Goal: Information Seeking & Learning: Learn about a topic

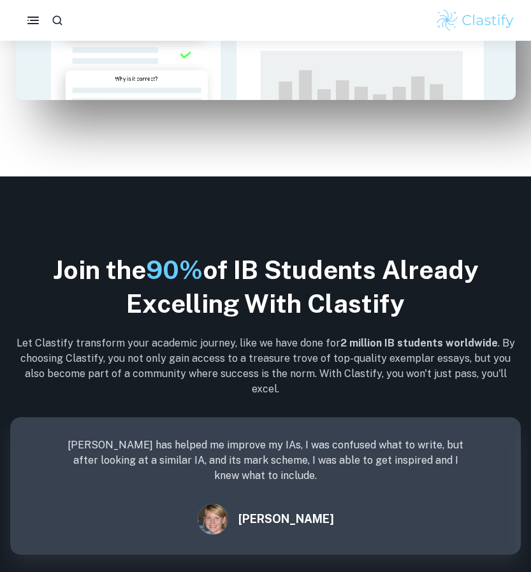
scroll to position [1544, 0]
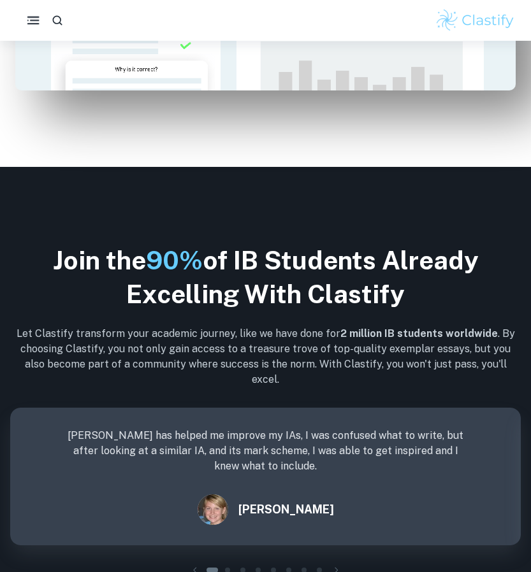
click at [43, 19] on button "button" at bounding box center [33, 20] width 27 height 27
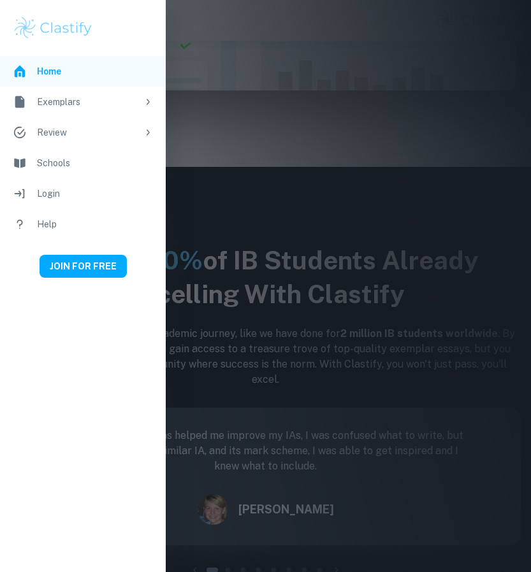
click at [148, 103] on icon at bounding box center [148, 102] width 3 height 6
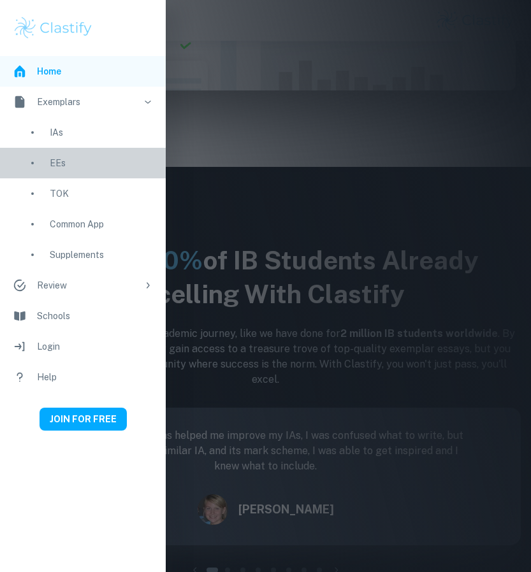
click at [57, 165] on div "EEs" at bounding box center [101, 163] width 103 height 14
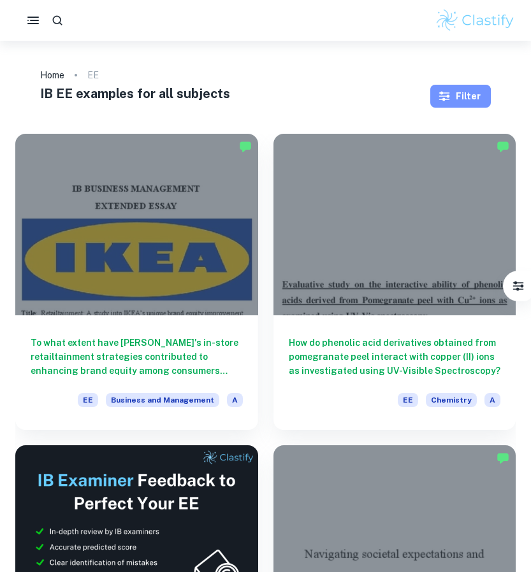
click at [455, 97] on button "Filter" at bounding box center [460, 96] width 61 height 23
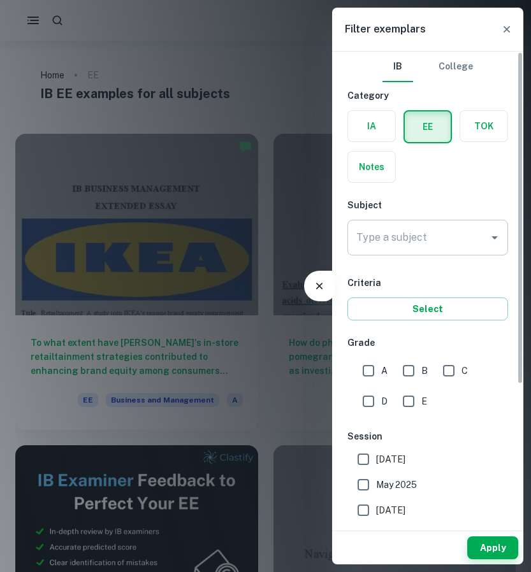
click at [380, 231] on div "Type a subject Type a subject" at bounding box center [427, 238] width 161 height 36
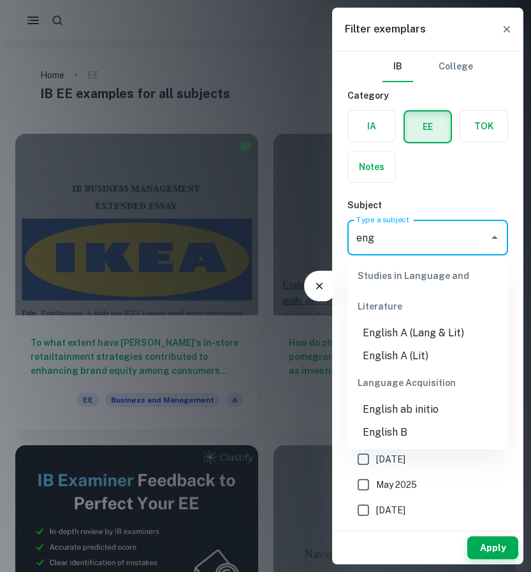
click at [404, 361] on li "English A (Lit)" at bounding box center [427, 356] width 161 height 23
type input "English A (Lit)"
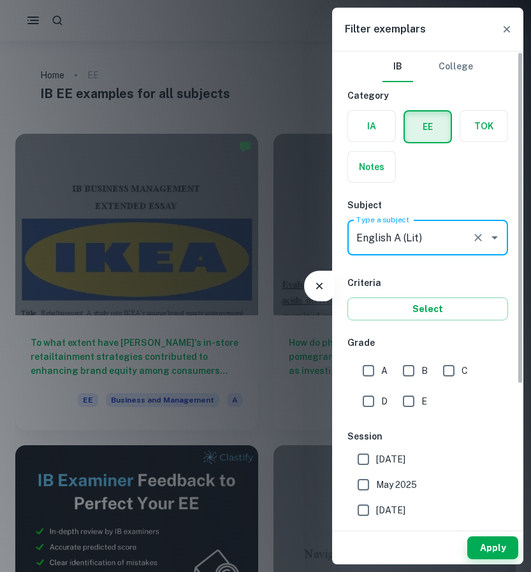
click at [364, 364] on input "A" at bounding box center [367, 370] width 25 height 25
checkbox input "true"
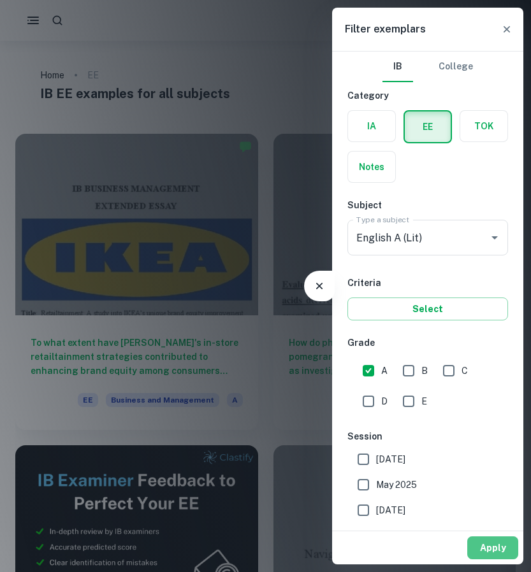
click at [483, 548] on button "Apply" at bounding box center [492, 547] width 51 height 23
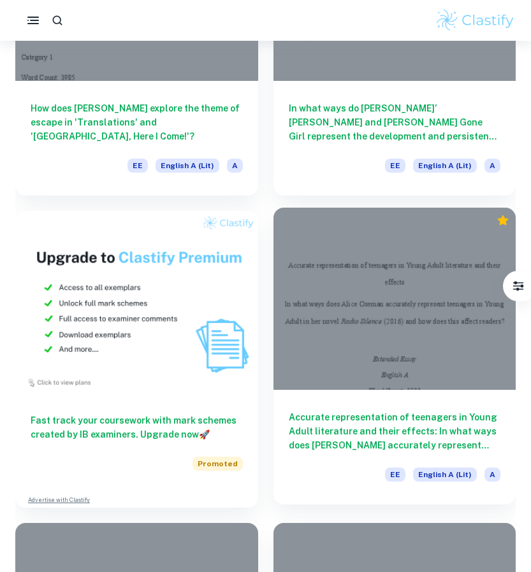
scroll to position [859, 0]
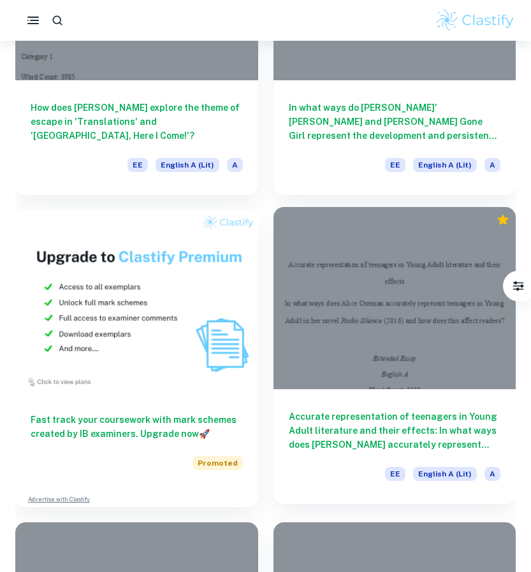
click at [362, 458] on div "Accurate representation of teenagers in Young Adult literature and their effect…" at bounding box center [394, 446] width 243 height 115
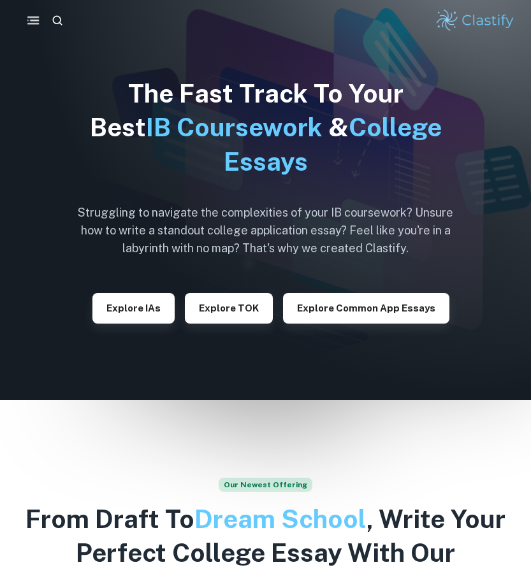
click at [27, 21] on icon "button" at bounding box center [33, 21] width 16 height 16
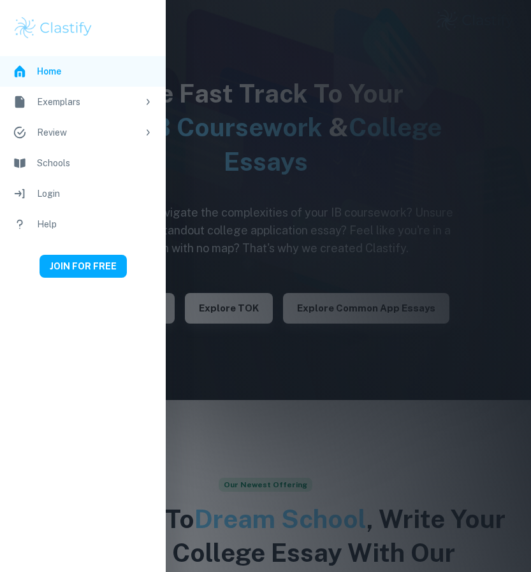
click at [64, 125] on li "Review" at bounding box center [83, 132] width 166 height 31
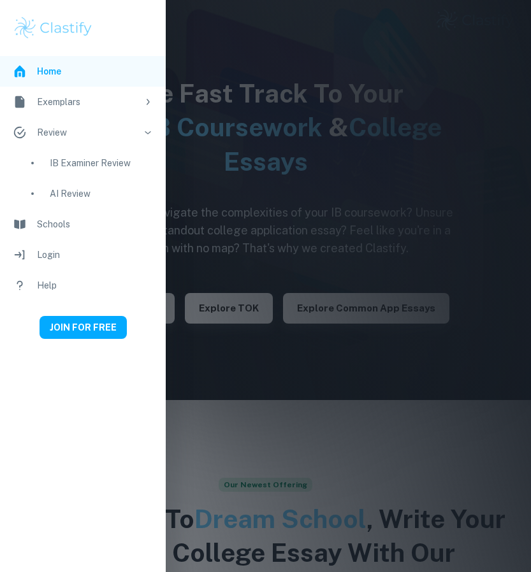
click at [67, 105] on div "Exemplars" at bounding box center [87, 102] width 101 height 14
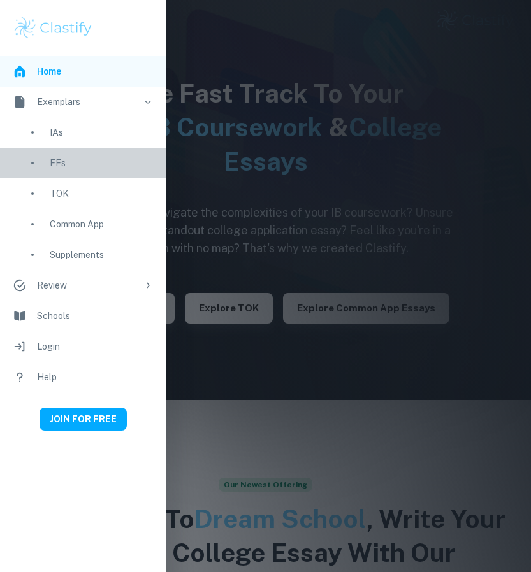
click at [57, 168] on div "EEs" at bounding box center [101, 163] width 103 height 14
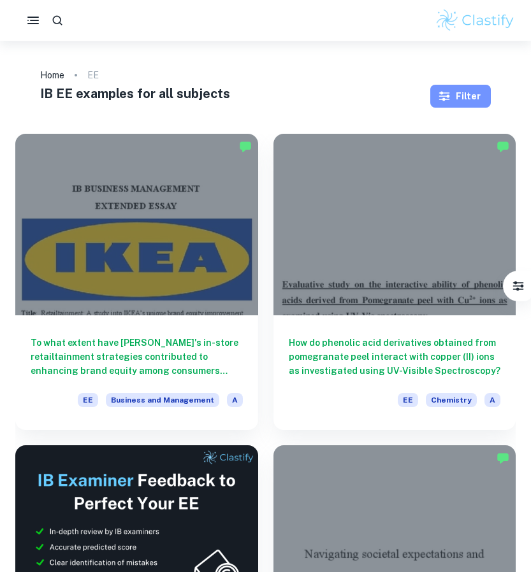
click at [487, 103] on button "Filter" at bounding box center [460, 96] width 61 height 23
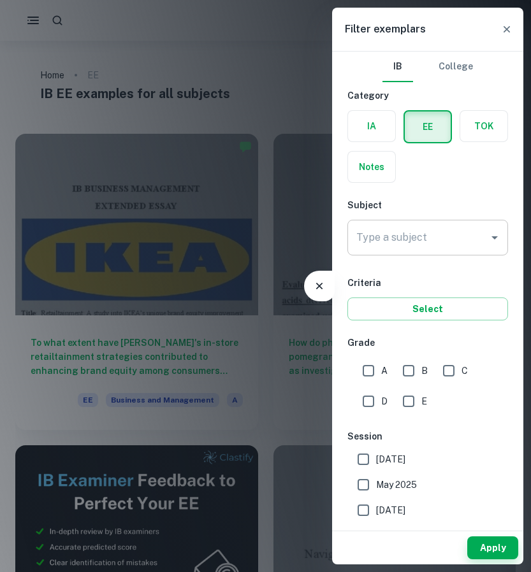
click at [438, 242] on input "Type a subject" at bounding box center [418, 238] width 130 height 24
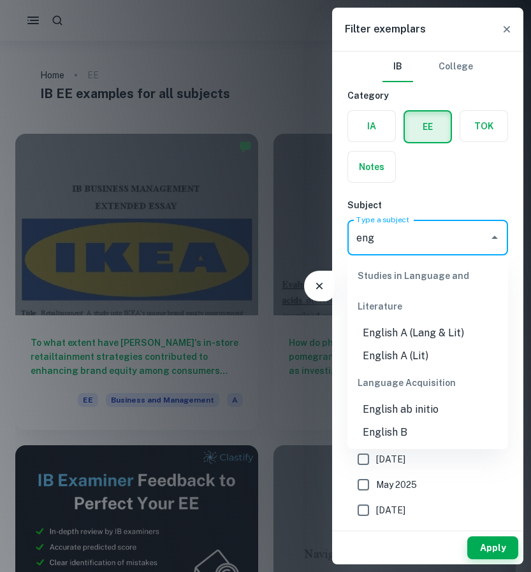
click at [434, 364] on li "English A (Lit)" at bounding box center [427, 356] width 161 height 23
type input "English A (Lit)"
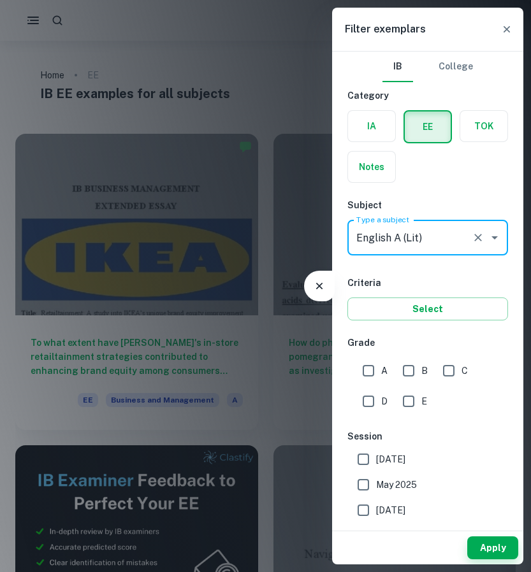
click at [384, 369] on span "A" at bounding box center [384, 371] width 6 height 14
click at [381, 369] on input "A" at bounding box center [367, 370] width 25 height 25
checkbox input "true"
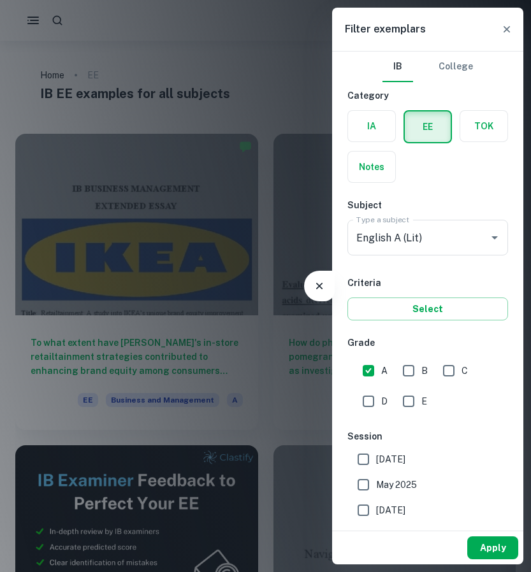
click at [496, 558] on button "Apply" at bounding box center [492, 547] width 51 height 23
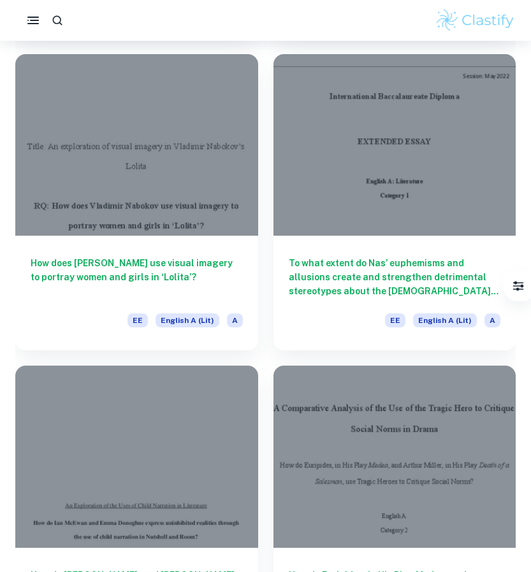
scroll to position [1571, 0]
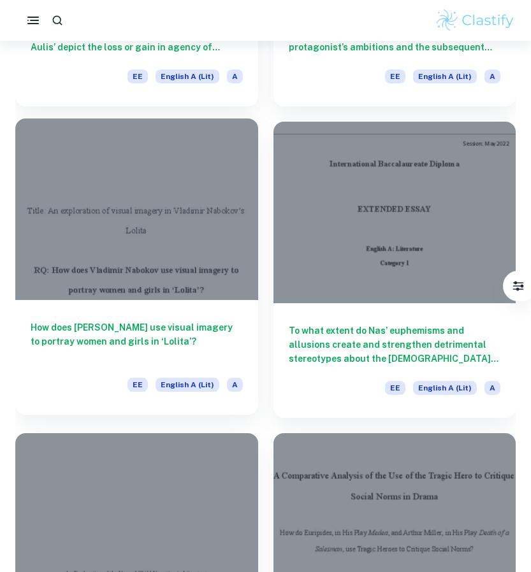
click at [161, 317] on div "How does Vladimir Nabokov use visual imagery to portray women and girls in ‘Lol…" at bounding box center [136, 357] width 243 height 115
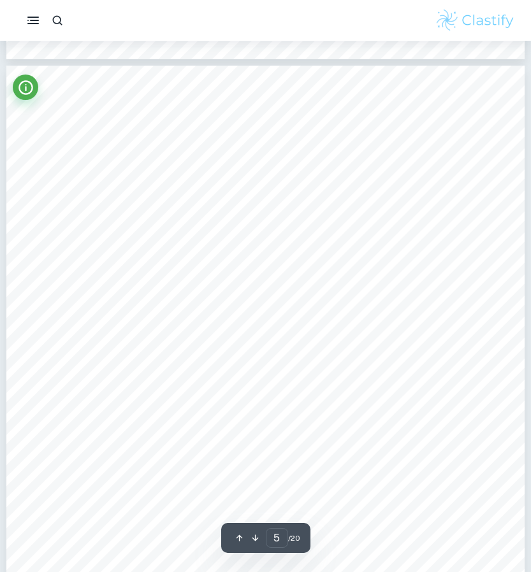
scroll to position [3114, 0]
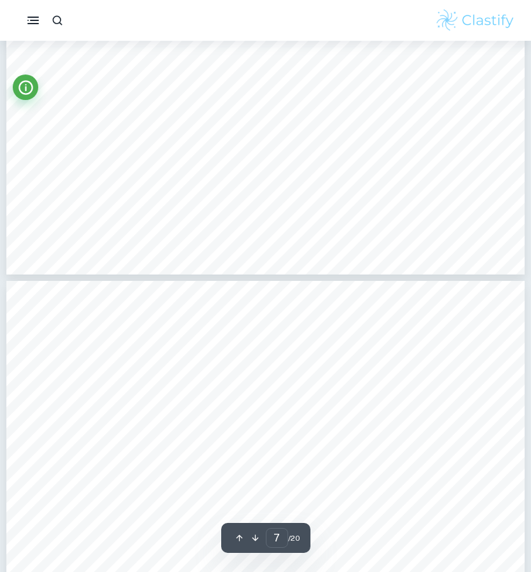
type input "8"
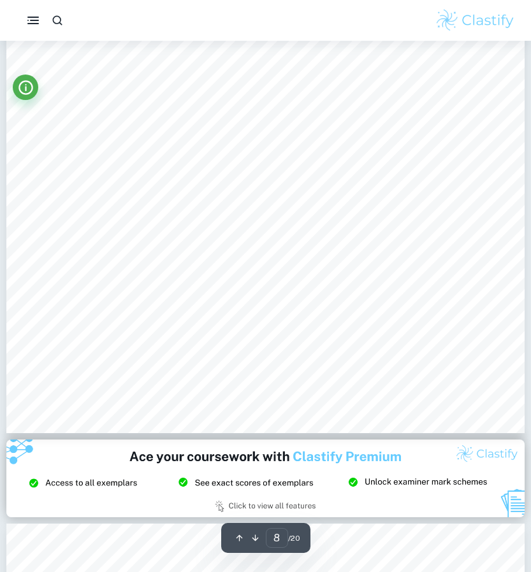
scroll to position [5733, 0]
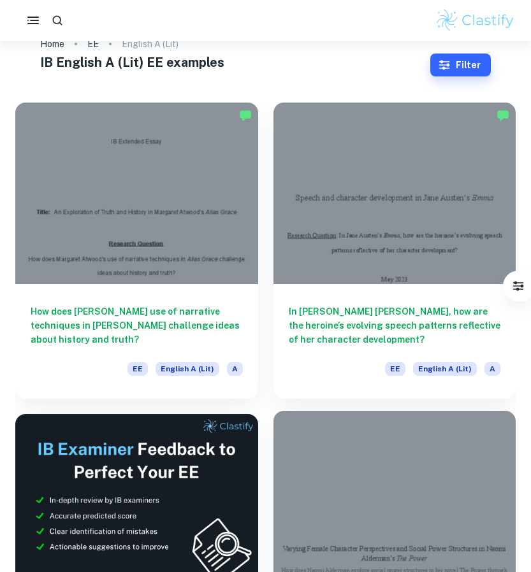
scroll to position [29, 0]
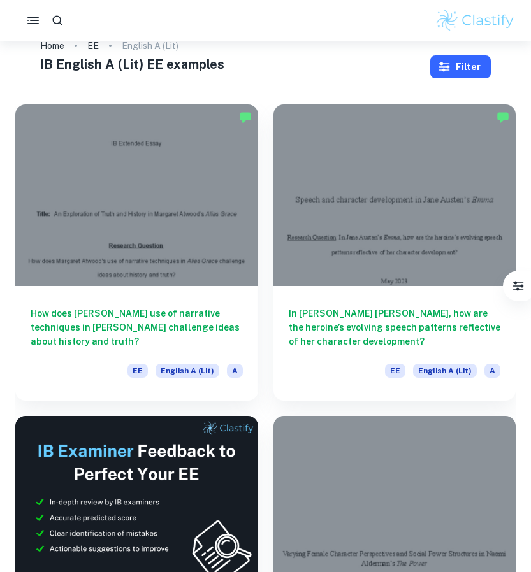
click at [454, 61] on button "Filter" at bounding box center [460, 66] width 61 height 23
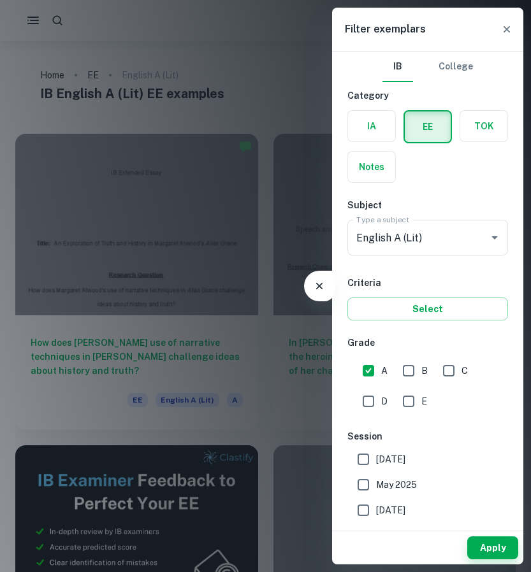
scroll to position [0, 0]
click at [480, 236] on icon "Clear" at bounding box center [478, 238] width 8 height 8
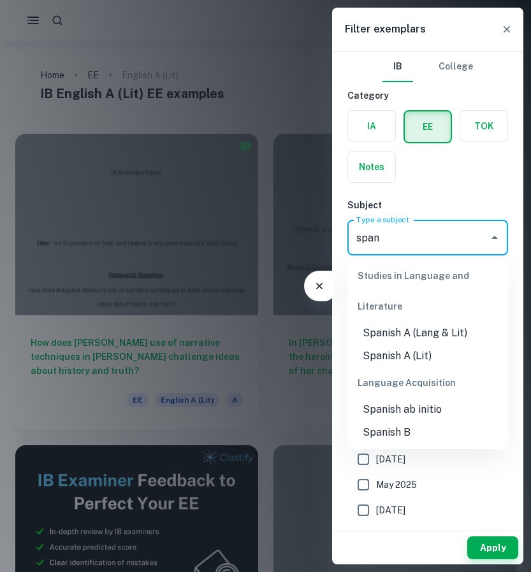
click at [383, 433] on li "Spanish B" at bounding box center [427, 432] width 161 height 23
type input "Spanish B"
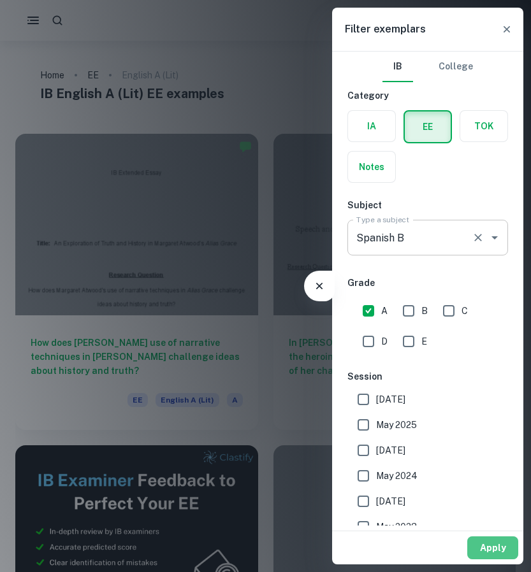
click at [480, 545] on button "Apply" at bounding box center [492, 547] width 51 height 23
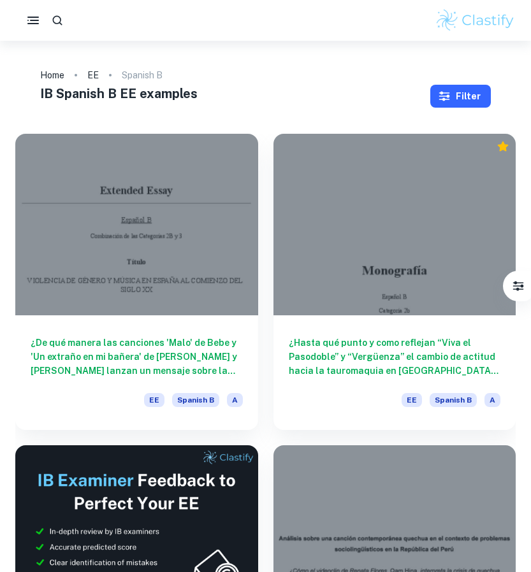
click at [458, 93] on button "Filter" at bounding box center [460, 96] width 61 height 23
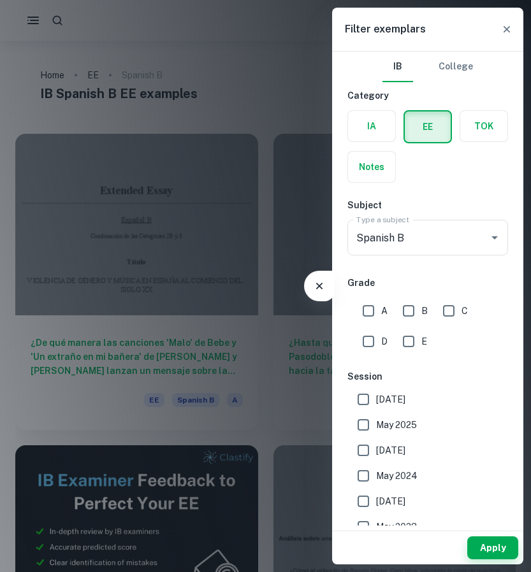
click at [439, 262] on div "IB College Category IA EE TOK Notes Subject Type a subject Spanish B Type a sub…" at bounding box center [427, 359] width 191 height 615
click at [482, 238] on icon "Clear" at bounding box center [477, 237] width 13 height 13
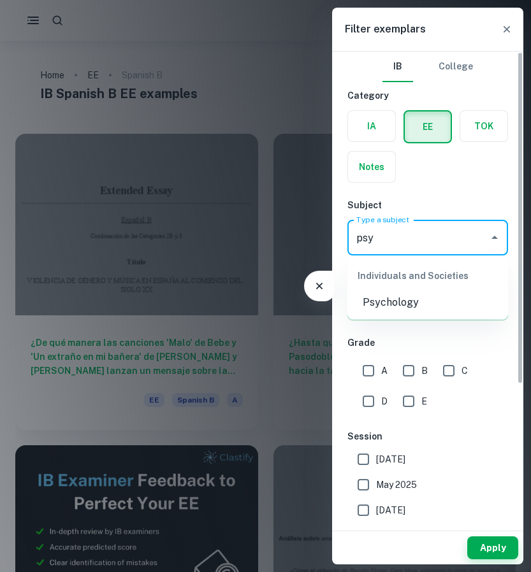
click at [443, 304] on li "Psychology" at bounding box center [427, 302] width 161 height 23
type input "Psychology"
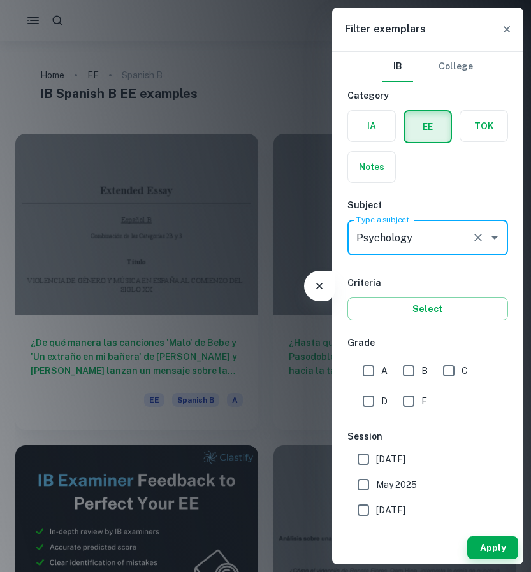
click at [365, 367] on input "A" at bounding box center [367, 370] width 25 height 25
checkbox input "true"
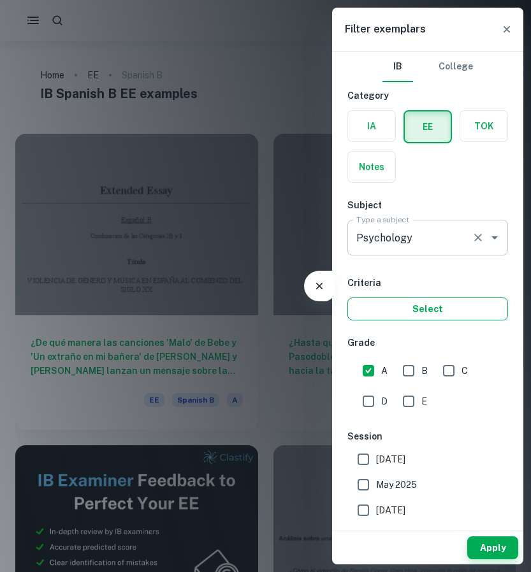
click at [443, 310] on button "Select" at bounding box center [427, 308] width 161 height 23
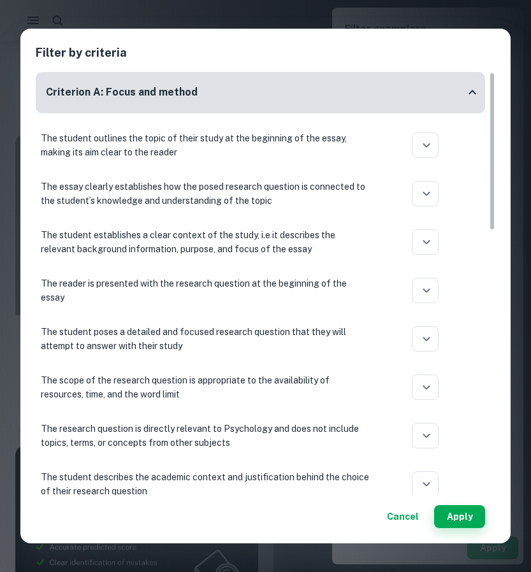
click at [406, 520] on button "Cancel" at bounding box center [403, 516] width 42 height 23
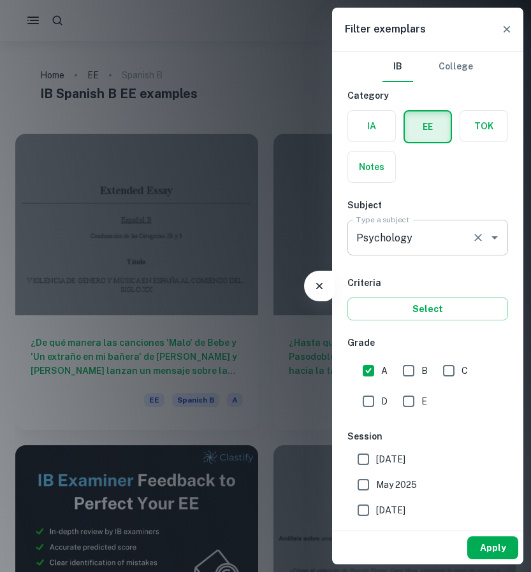
click at [485, 541] on button "Apply" at bounding box center [492, 547] width 51 height 23
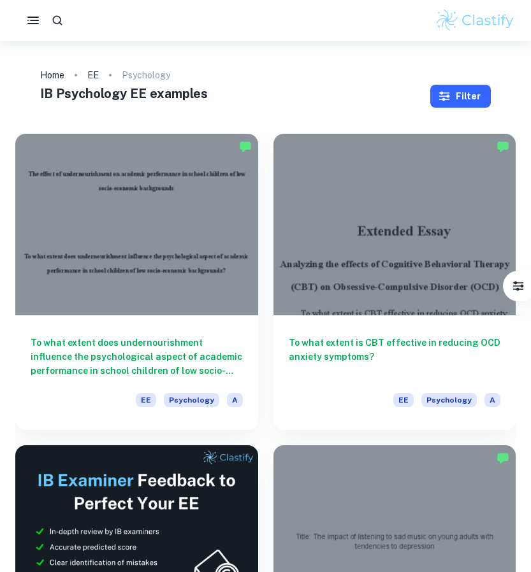
click at [478, 96] on button "Filter" at bounding box center [460, 96] width 61 height 23
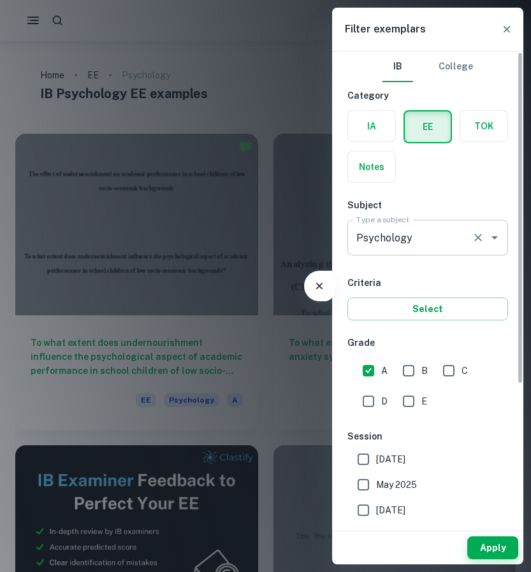
click at [447, 258] on div "Type a subject Psychology Type a subject" at bounding box center [427, 240] width 161 height 41
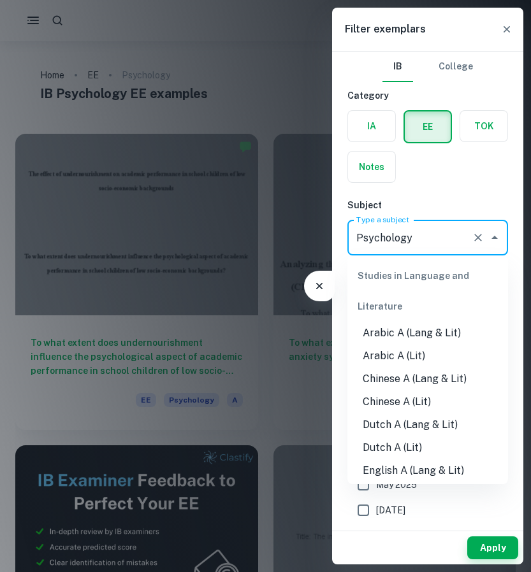
click at [454, 247] on input "Psychology" at bounding box center [409, 238] width 113 height 24
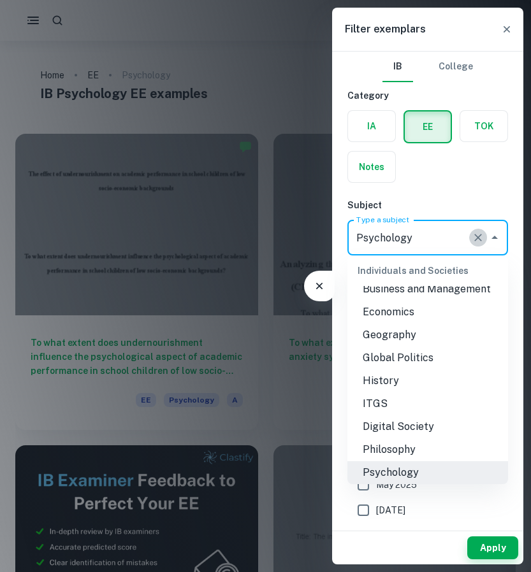
click at [479, 241] on icon "Clear" at bounding box center [477, 237] width 13 height 13
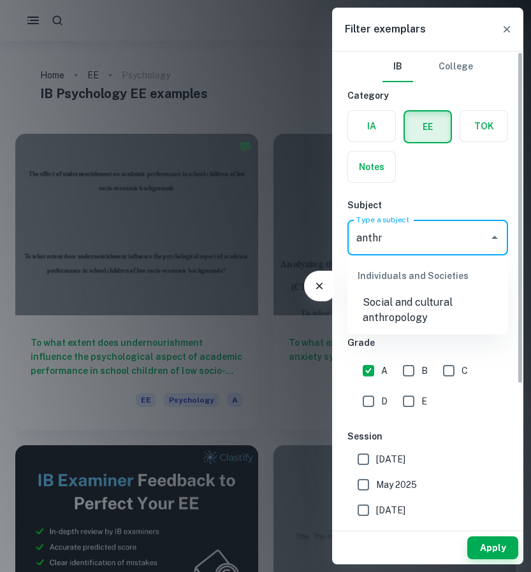
click at [433, 313] on li "Social and cultural anthropology" at bounding box center [427, 310] width 161 height 38
type input "Social and cultural anthropology"
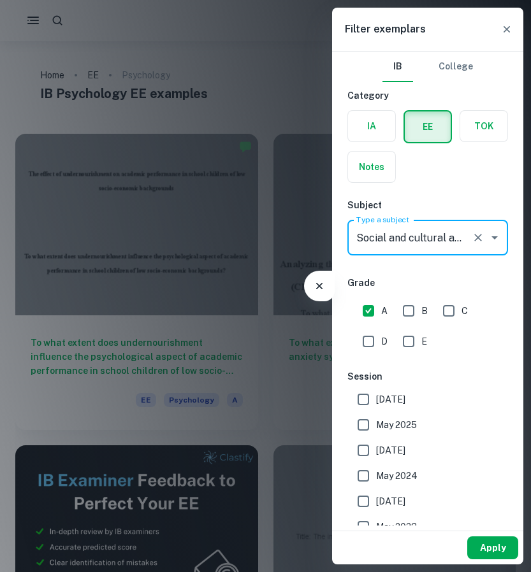
click at [496, 556] on button "Apply" at bounding box center [492, 547] width 51 height 23
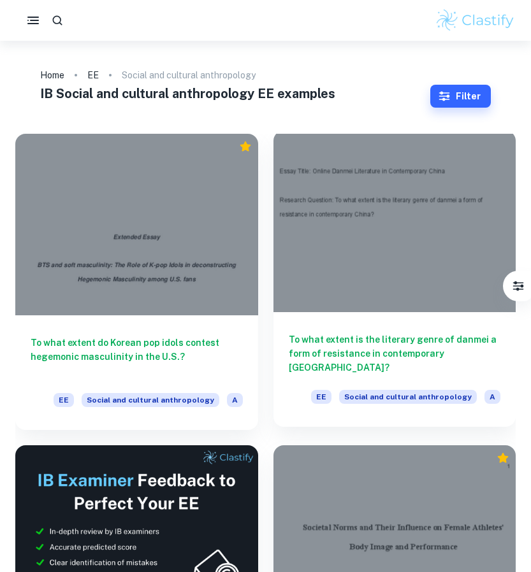
click at [381, 329] on div "To what extent is the literary genre of danmei a form of resistance in contempo…" at bounding box center [394, 369] width 243 height 115
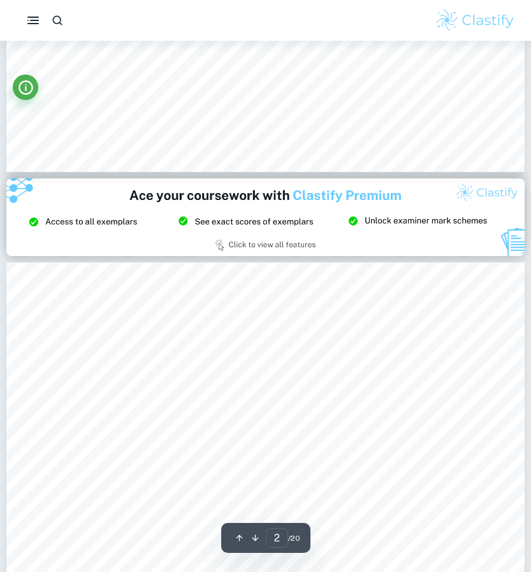
type input "3"
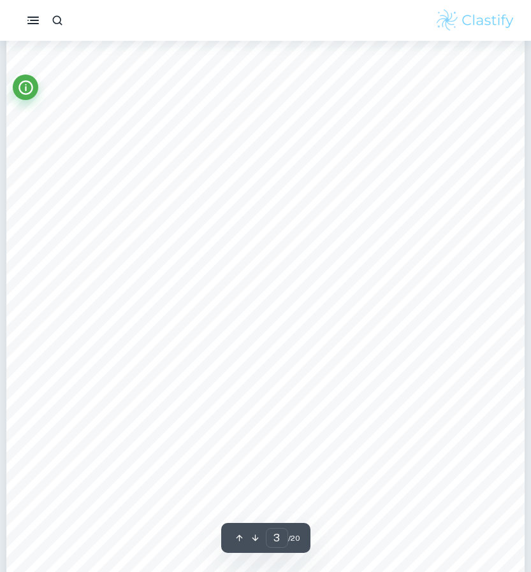
scroll to position [1777, 0]
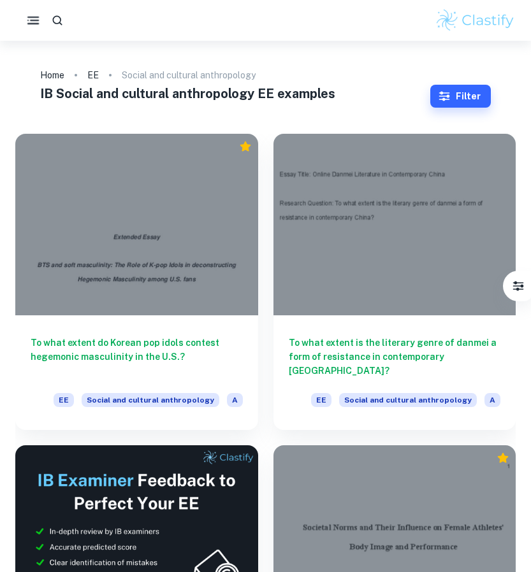
click at [32, 21] on rect "button" at bounding box center [34, 20] width 9 height 1
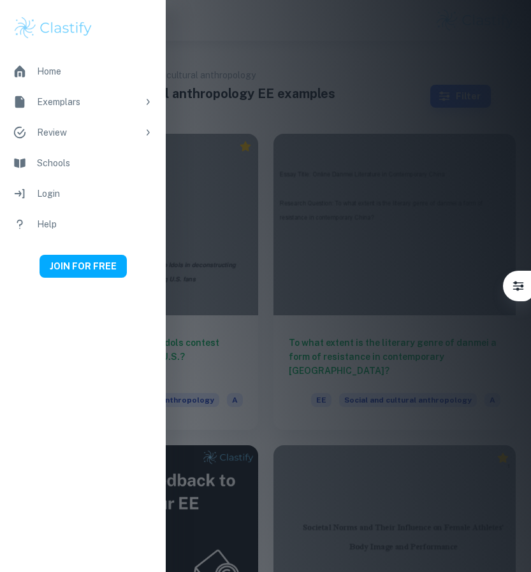
click at [102, 104] on div "Exemplars" at bounding box center [87, 102] width 101 height 14
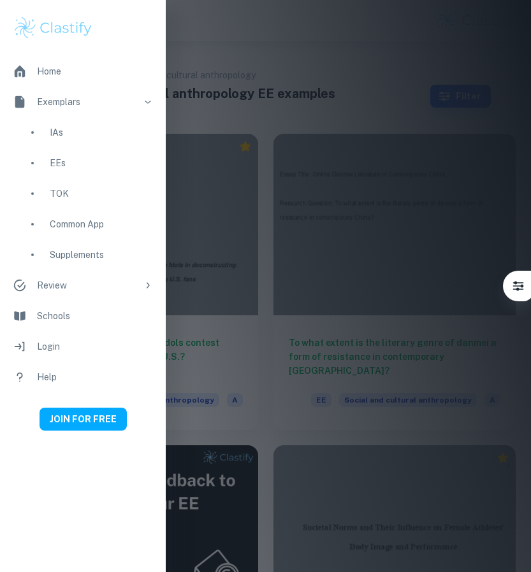
click at [68, 196] on div "TOK" at bounding box center [101, 194] width 103 height 14
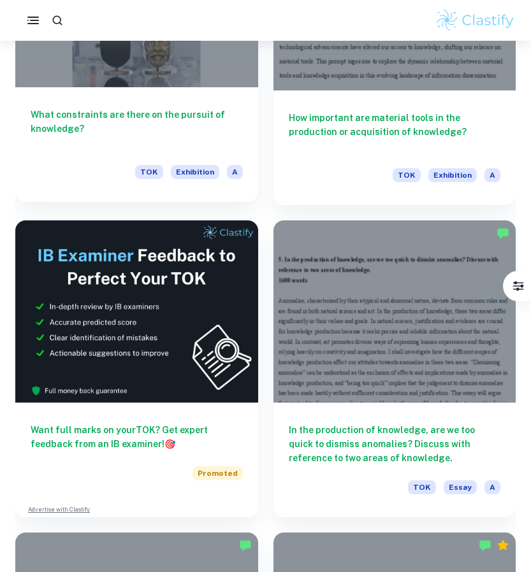
scroll to position [434, 0]
